Goal: Share content: Share content

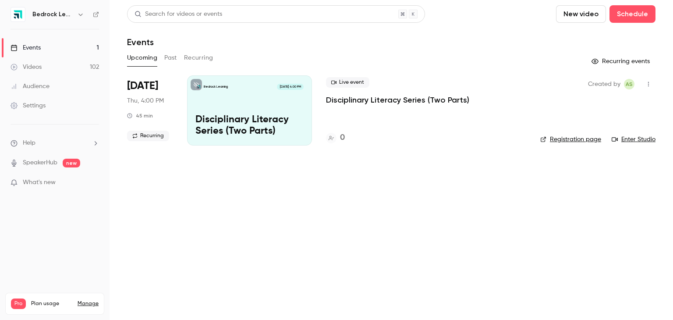
click at [54, 66] on link "Videos 102" at bounding box center [55, 66] width 110 height 19
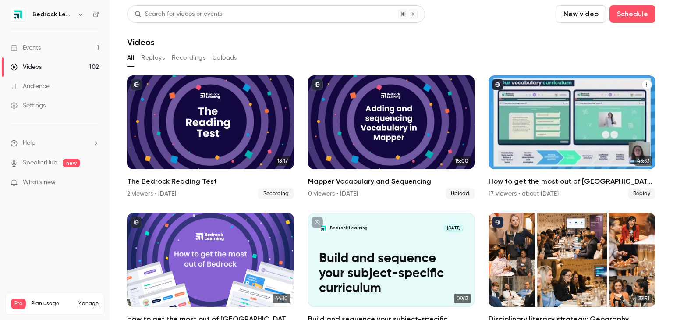
click at [554, 163] on div "How to get the most out of Bedrock next academic year" at bounding box center [572, 122] width 167 height 94
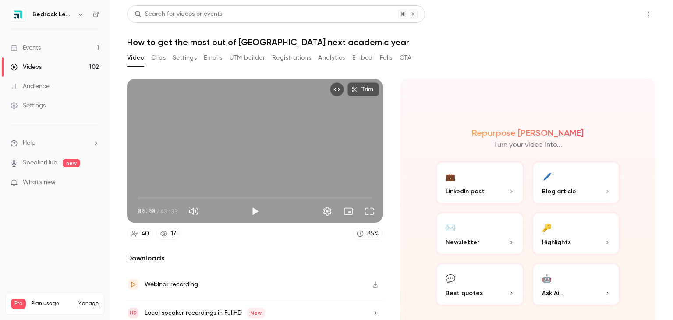
click at [618, 18] on button "Share" at bounding box center [617, 14] width 35 height 18
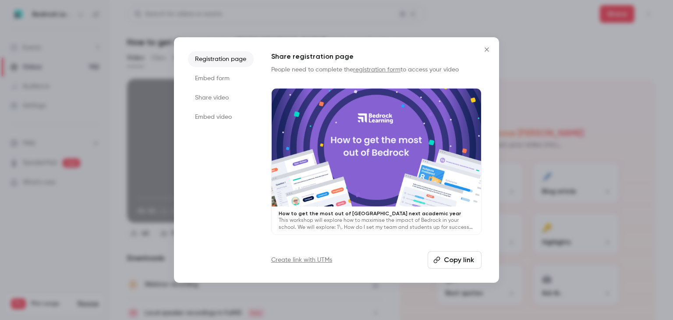
click at [457, 261] on button "Copy link" at bounding box center [455, 260] width 54 height 18
click at [481, 53] on button "Close" at bounding box center [487, 50] width 18 height 18
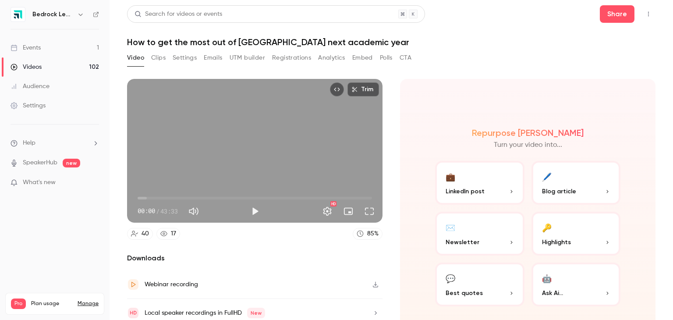
click at [99, 14] on icon at bounding box center [96, 14] width 6 height 6
